Goal: Transaction & Acquisition: Book appointment/travel/reservation

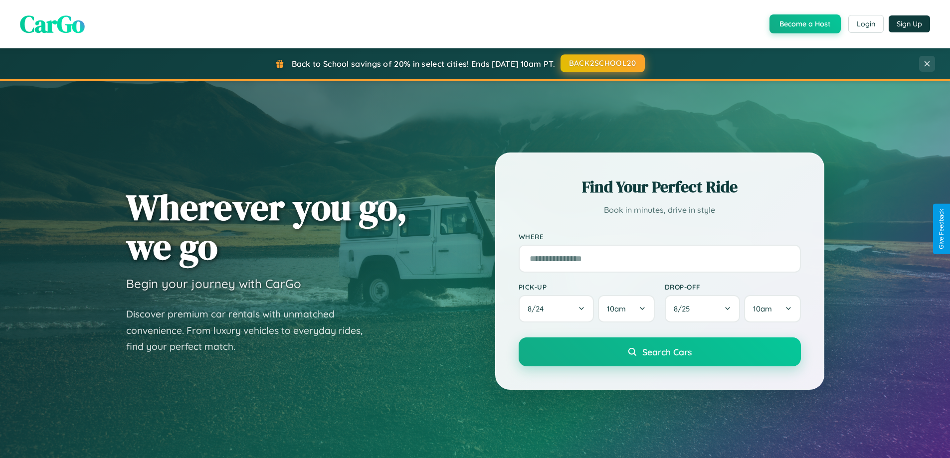
click at [602, 63] on button "BACK2SCHOOL20" at bounding box center [602, 63] width 84 height 18
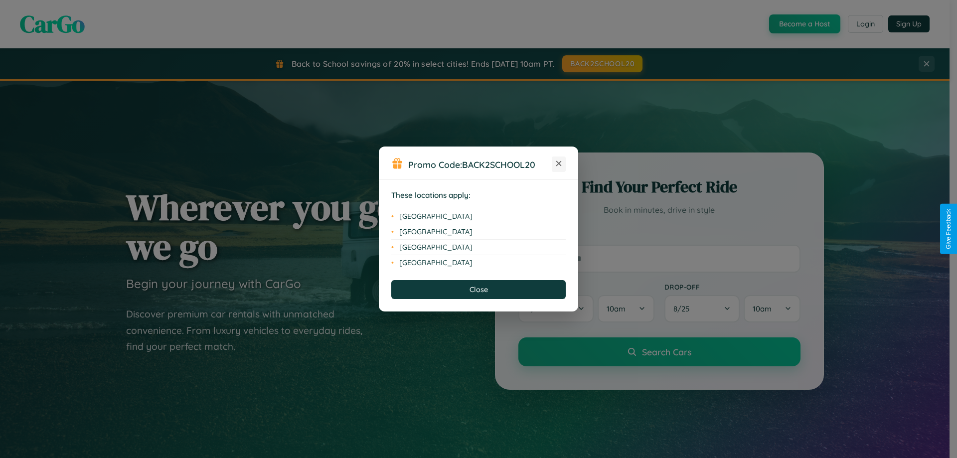
click at [559, 164] on icon at bounding box center [558, 163] width 5 height 5
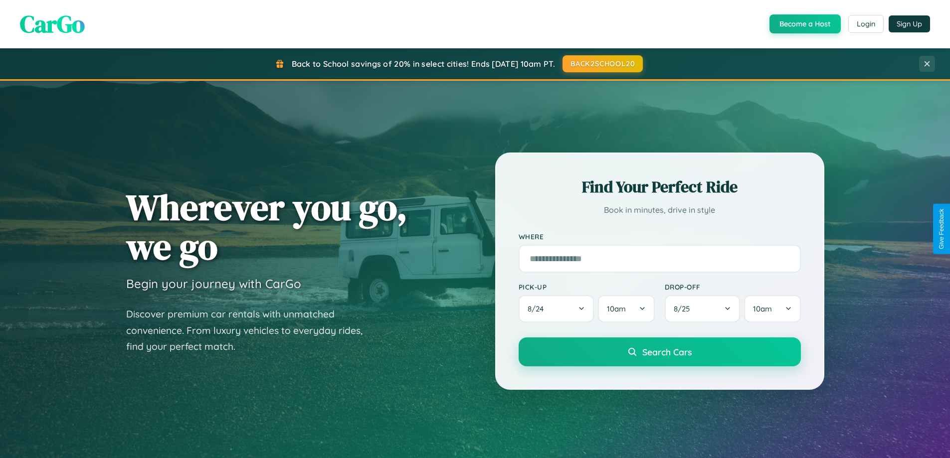
scroll to position [430, 0]
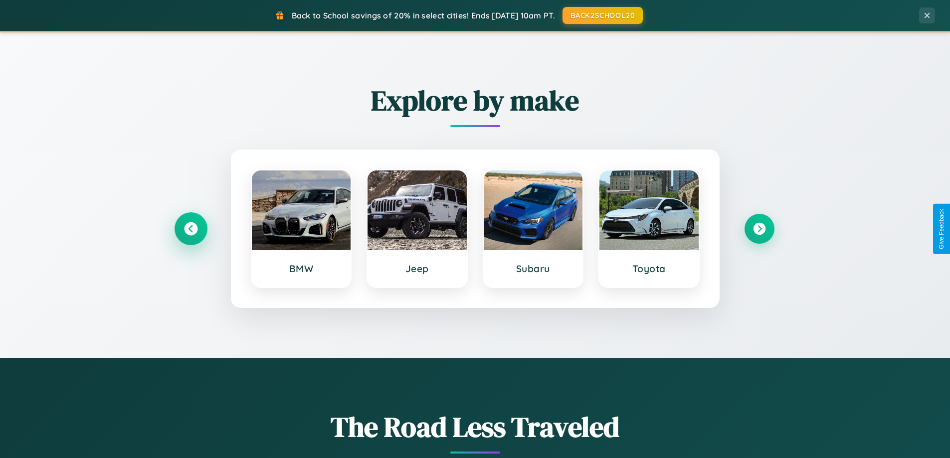
click at [190, 229] on icon at bounding box center [190, 228] width 13 height 13
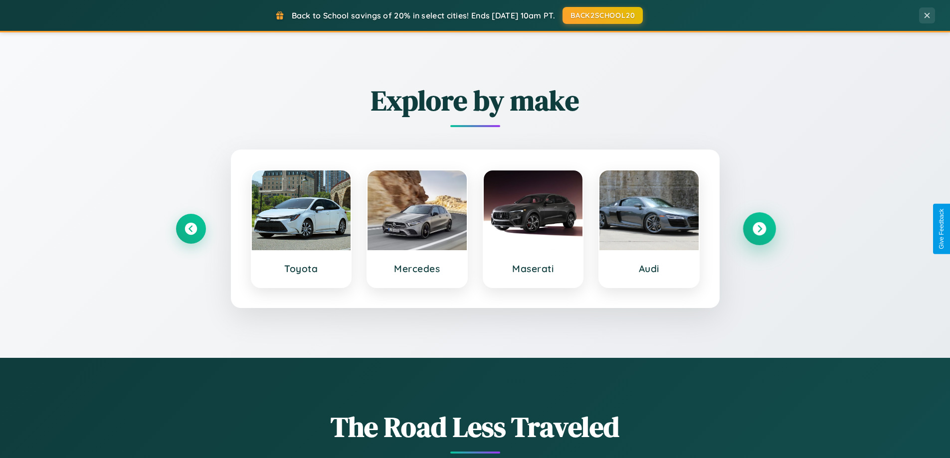
click at [759, 229] on icon at bounding box center [758, 228] width 13 height 13
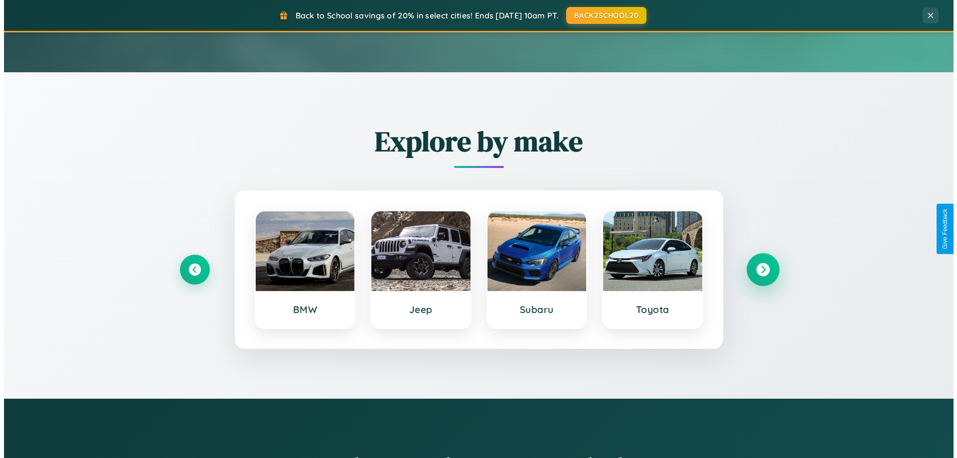
scroll to position [0, 0]
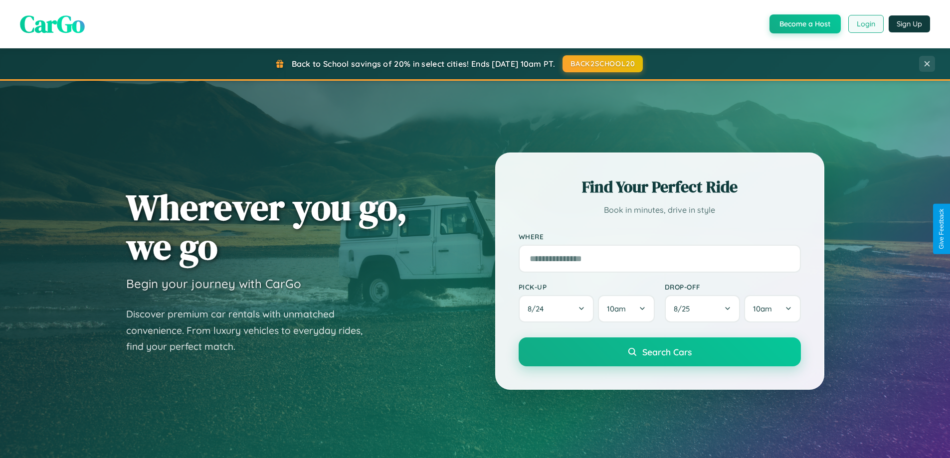
click at [865, 24] on button "Login" at bounding box center [865, 24] width 35 height 18
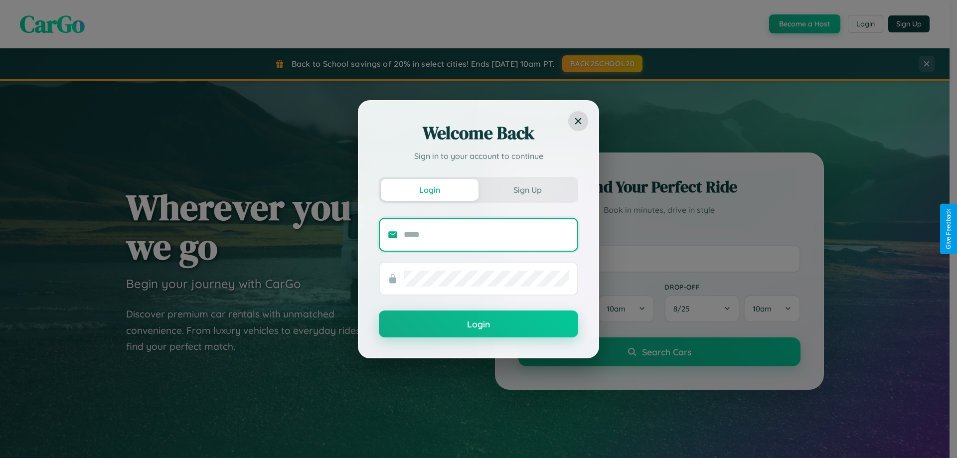
click at [487, 234] on input "text" at bounding box center [487, 235] width 166 height 16
type input "**********"
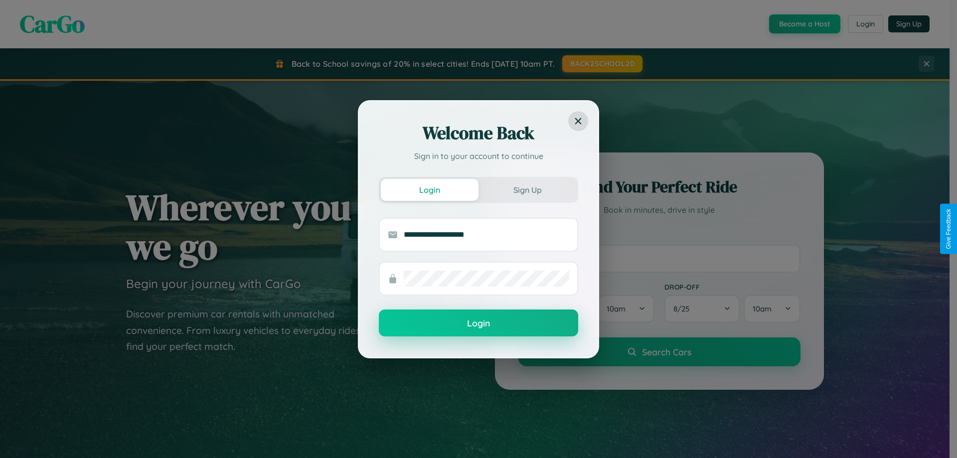
click at [479, 324] on button "Login" at bounding box center [478, 323] width 199 height 27
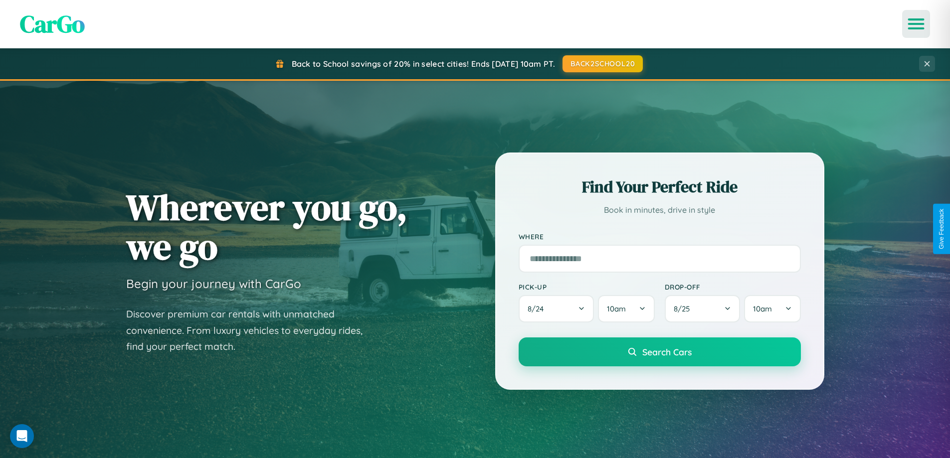
click at [916, 24] on icon "Open menu" at bounding box center [916, 23] width 14 height 9
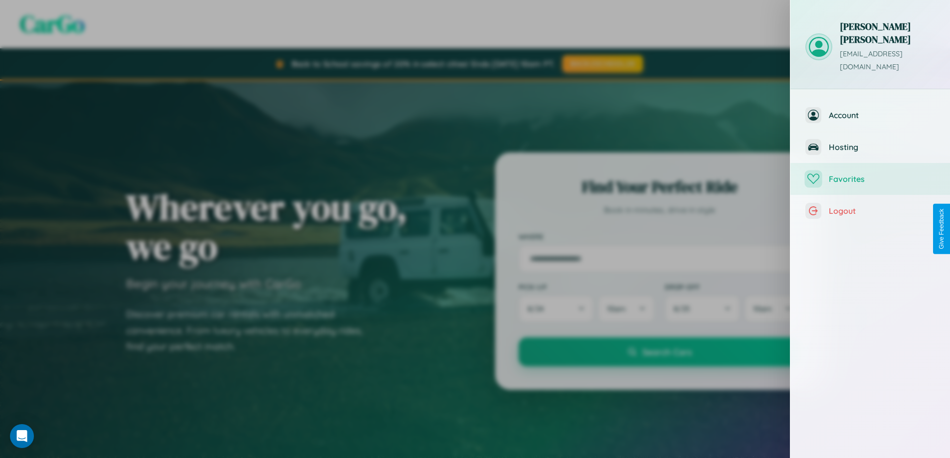
click at [870, 174] on span "Favorites" at bounding box center [882, 179] width 106 height 10
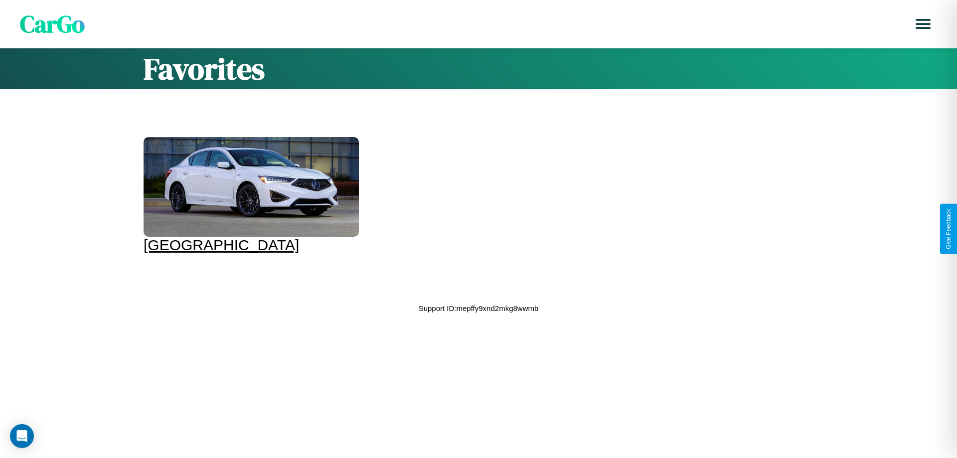
click at [250, 195] on div at bounding box center [251, 187] width 215 height 100
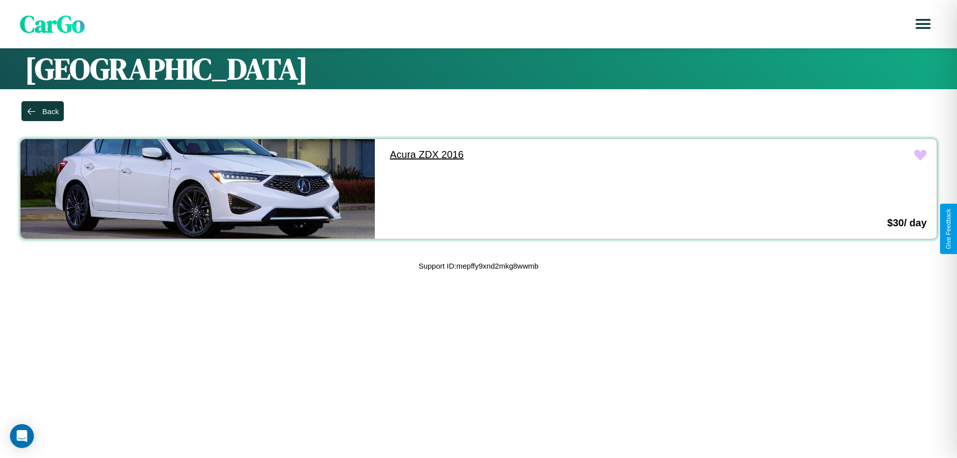
click at [552, 155] on link "Acura ZDX 2016" at bounding box center [557, 154] width 354 height 31
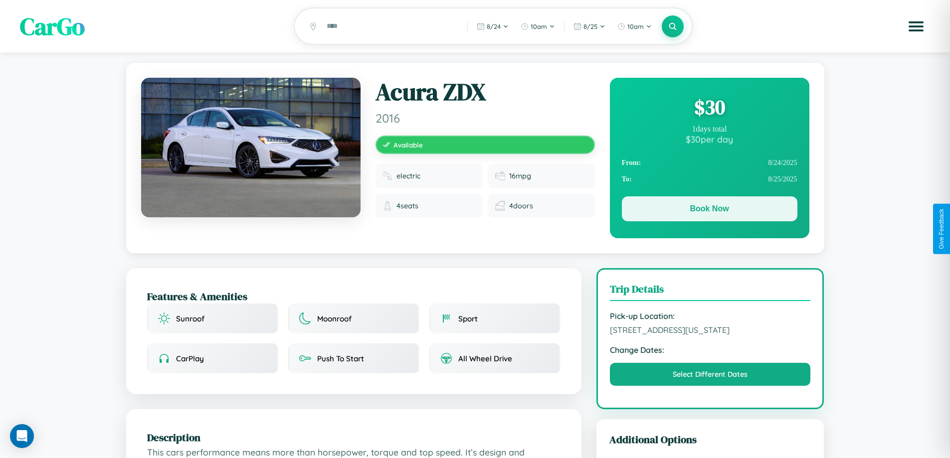
click at [709, 210] on button "Book Now" at bounding box center [710, 208] width 176 height 25
